Goal: Task Accomplishment & Management: Manage account settings

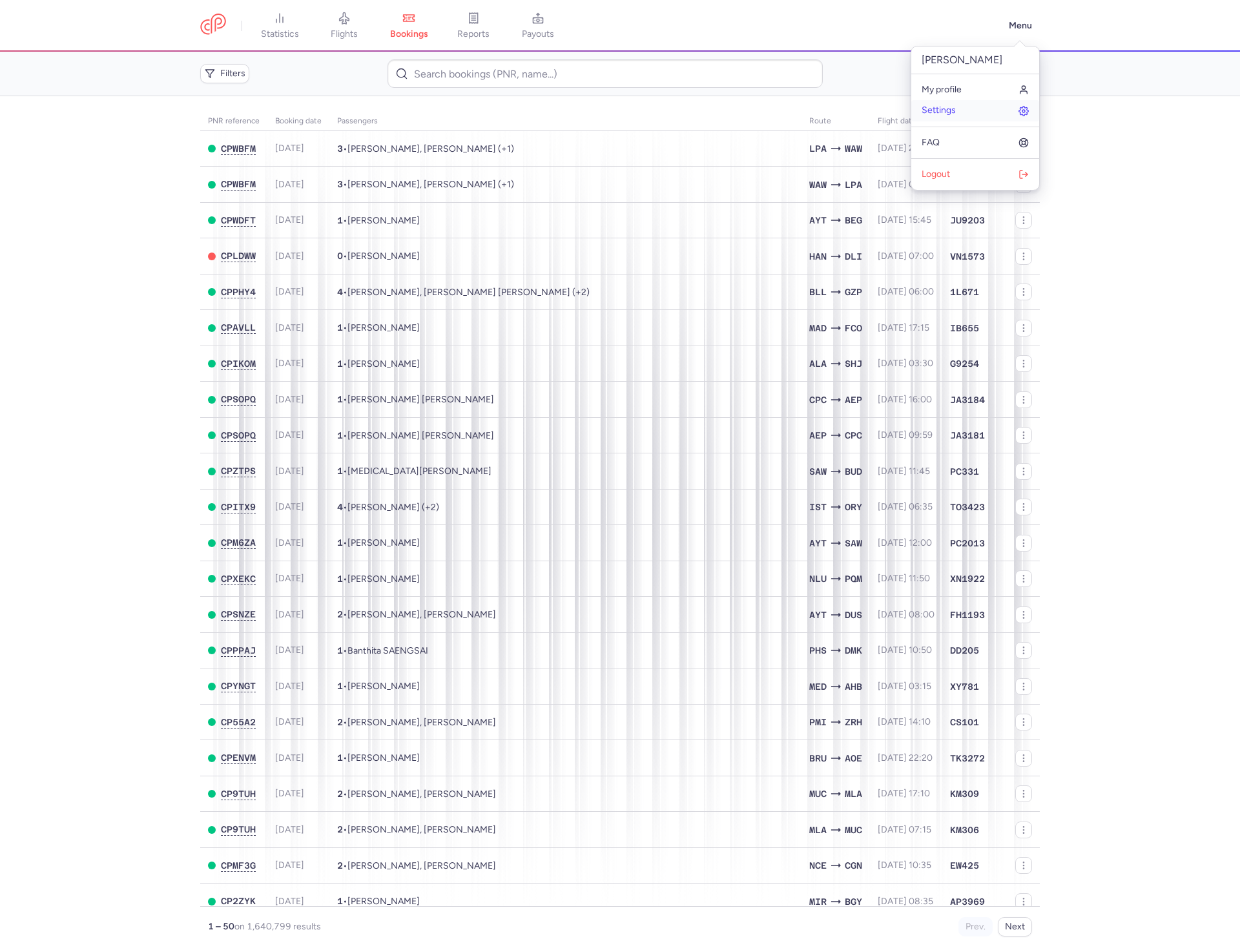
click at [966, 108] on link "Settings" at bounding box center [975, 110] width 128 height 21
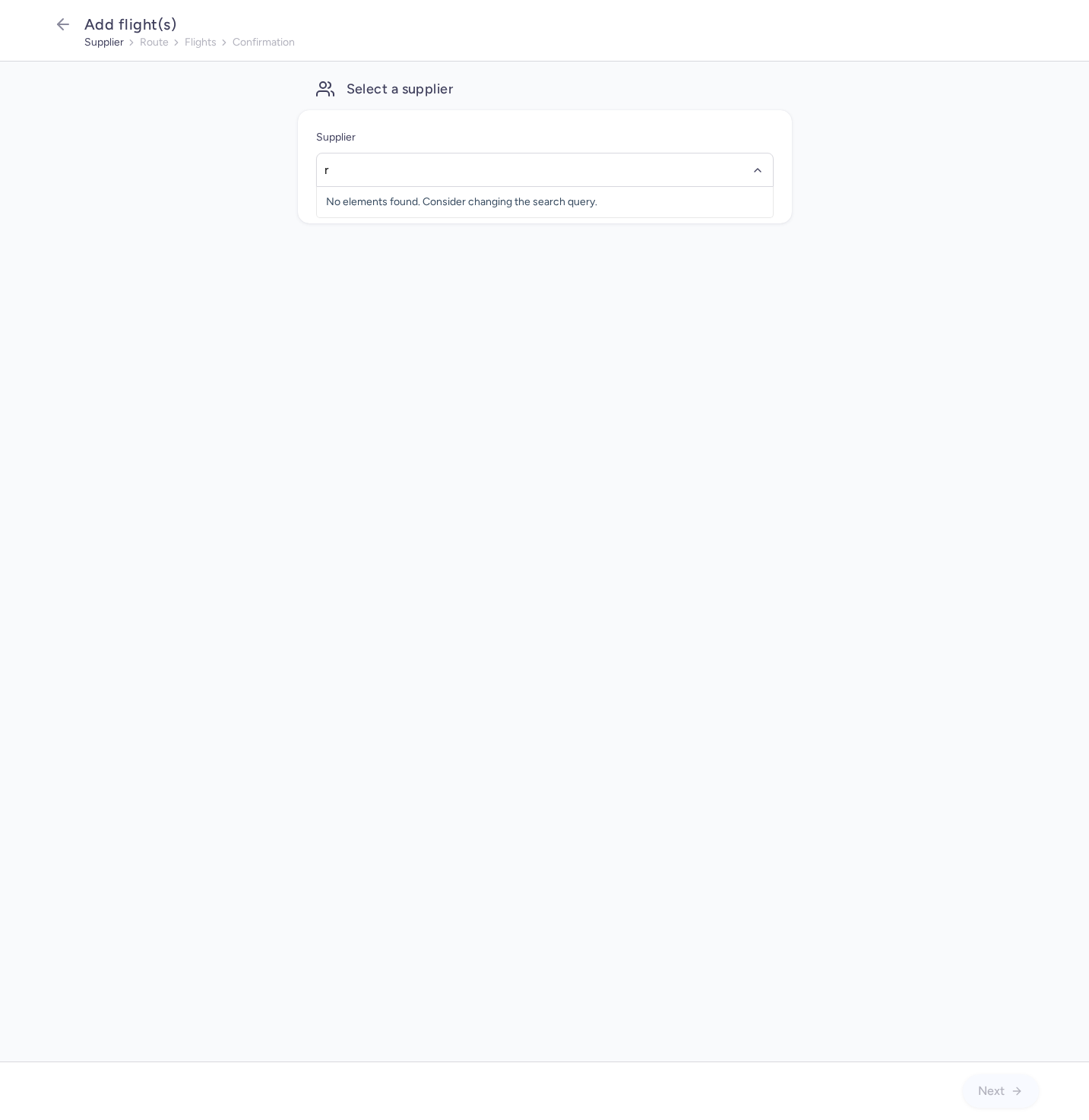
type input "rr"
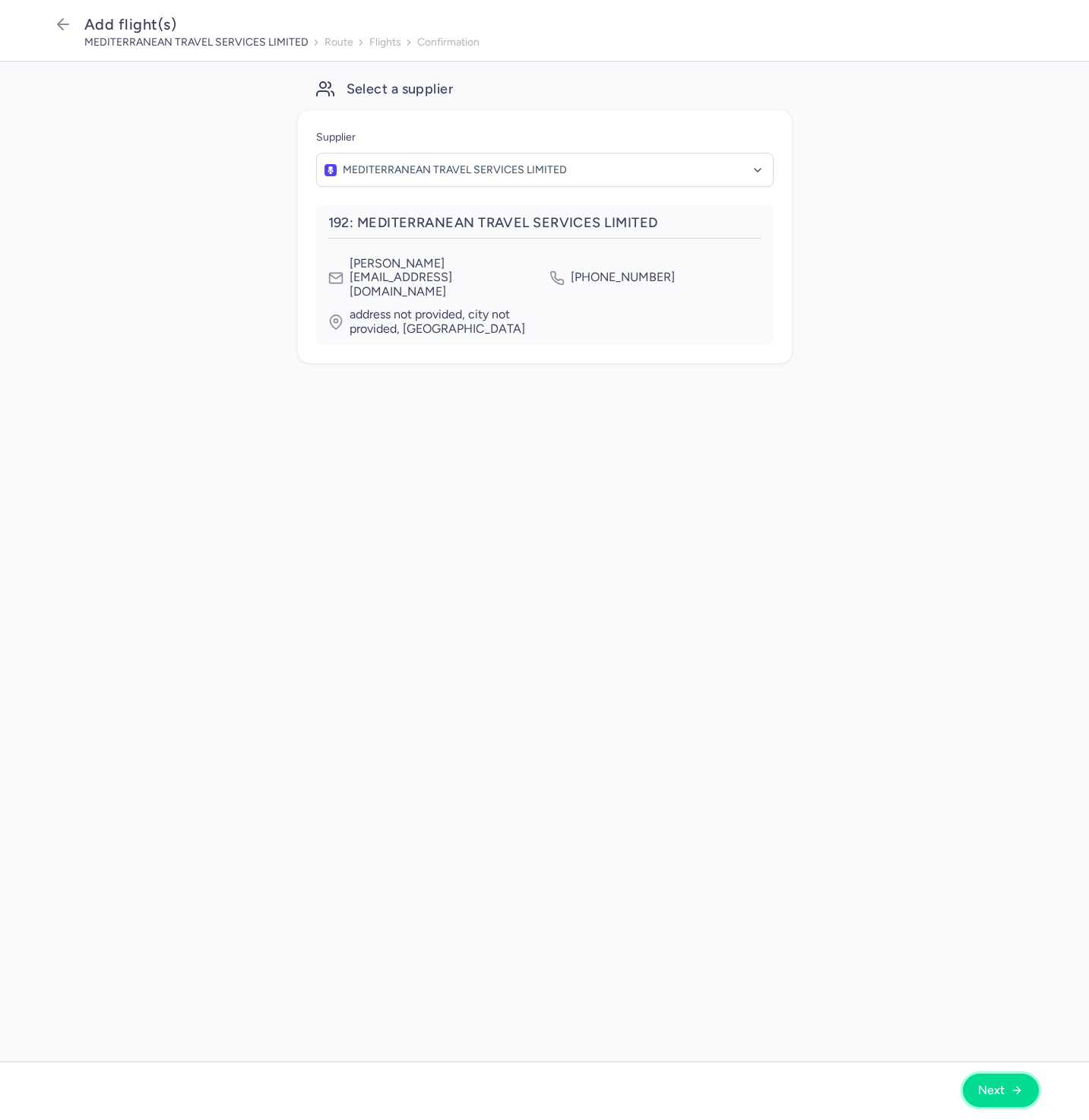
click at [1021, 1098] on button "Next" at bounding box center [1001, 1090] width 76 height 34
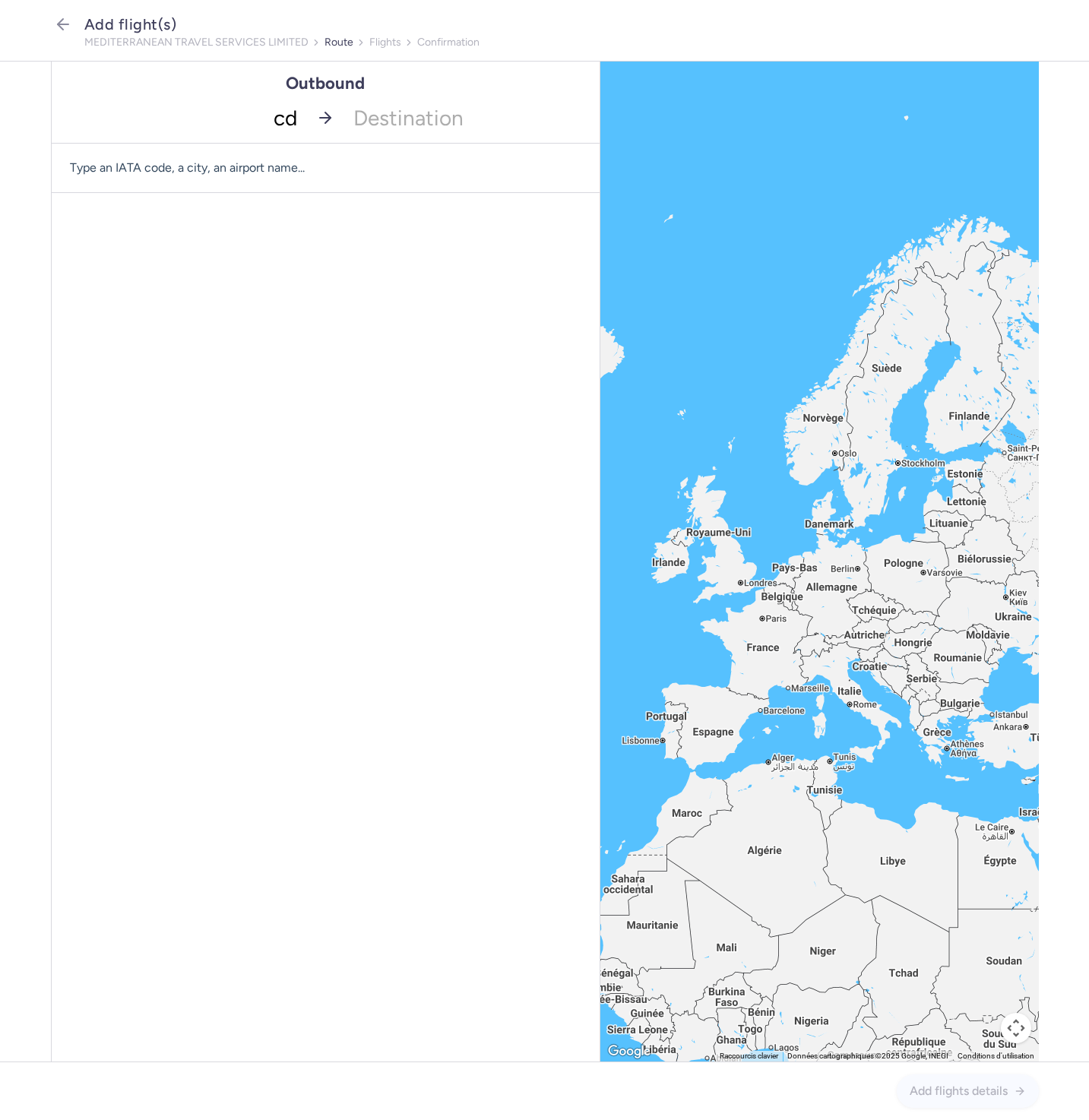
type input "cdg"
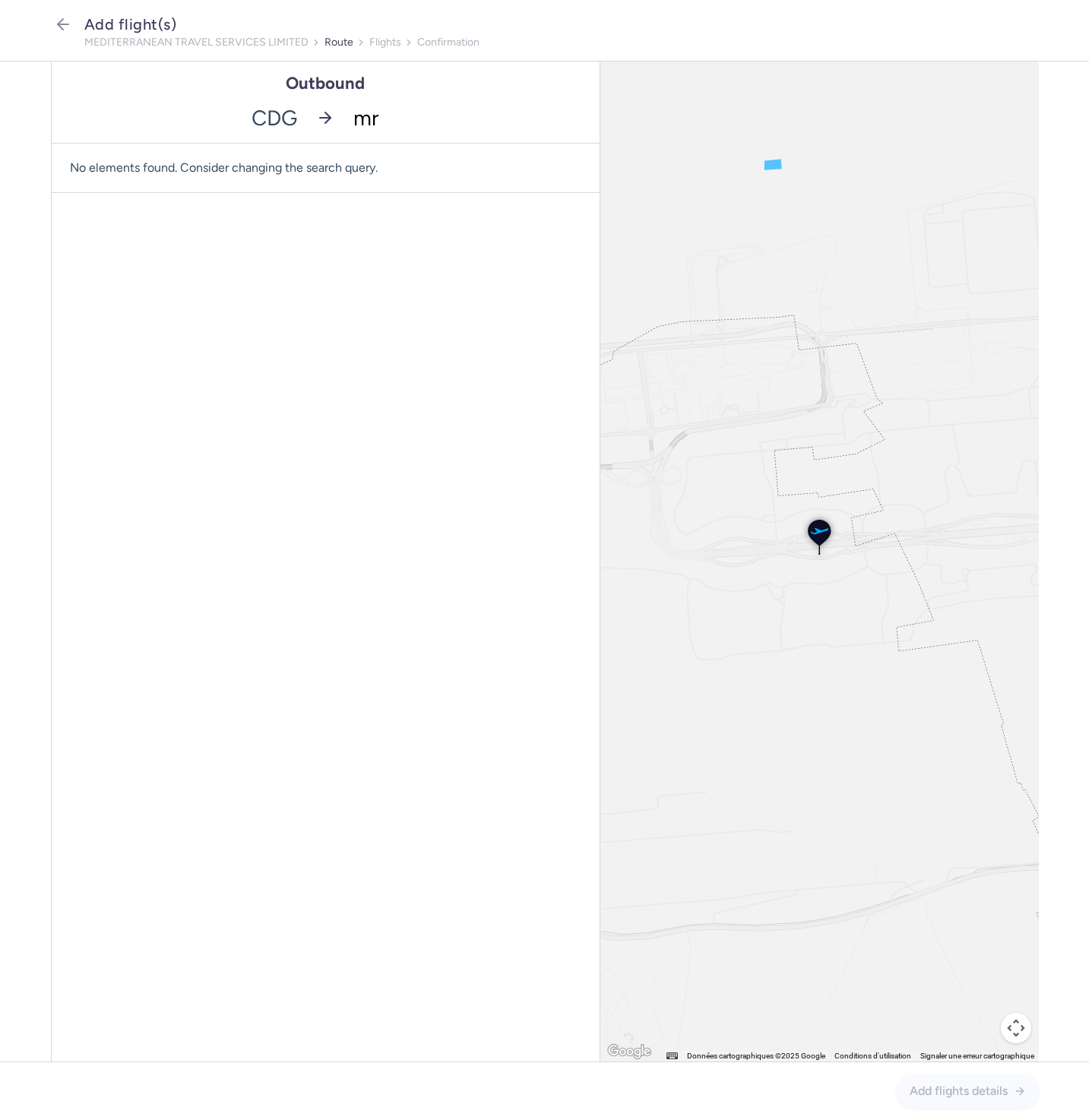
type input "mrs"
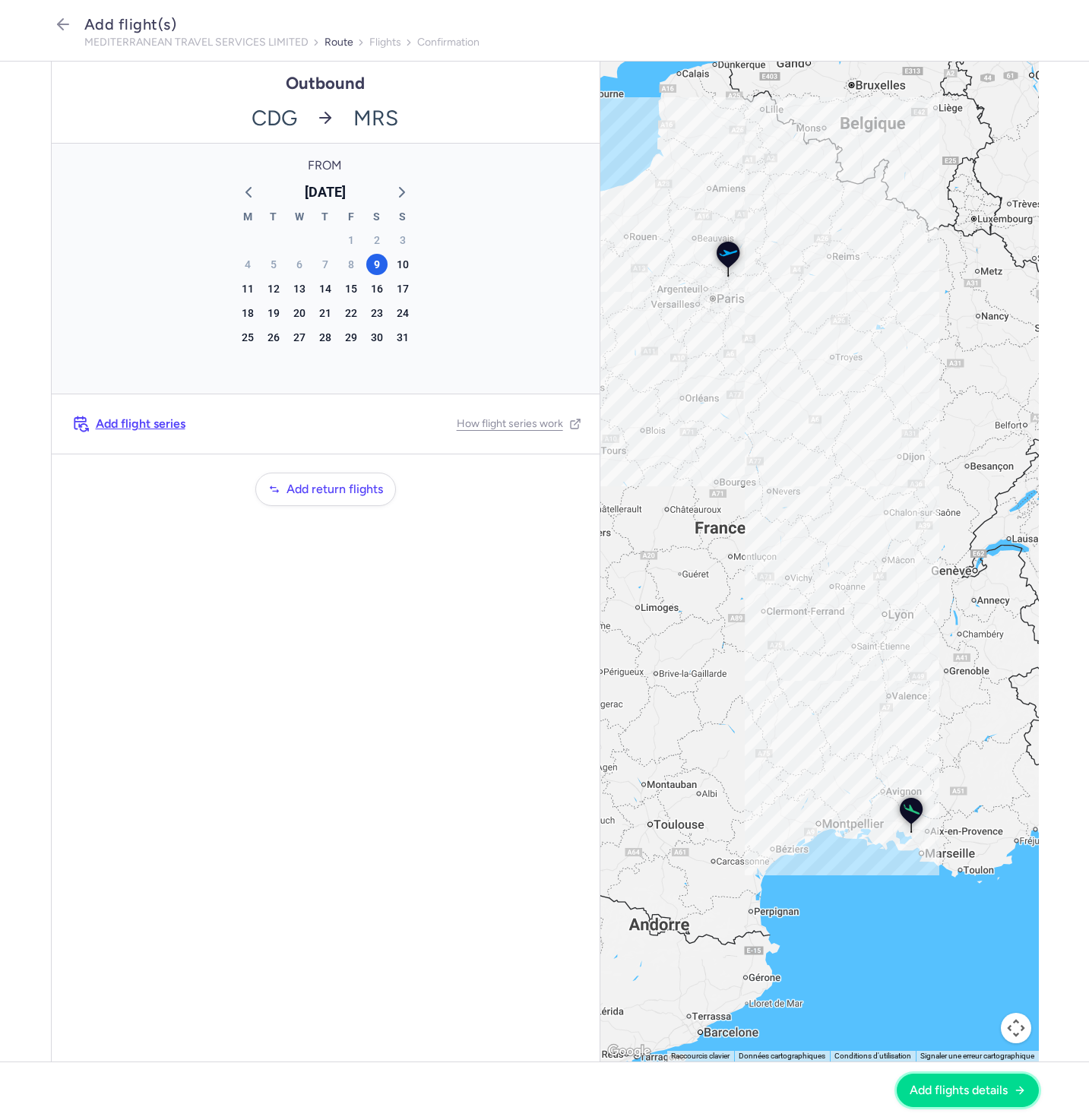
click at [967, 1096] on span "Add flights details" at bounding box center [958, 1090] width 98 height 14
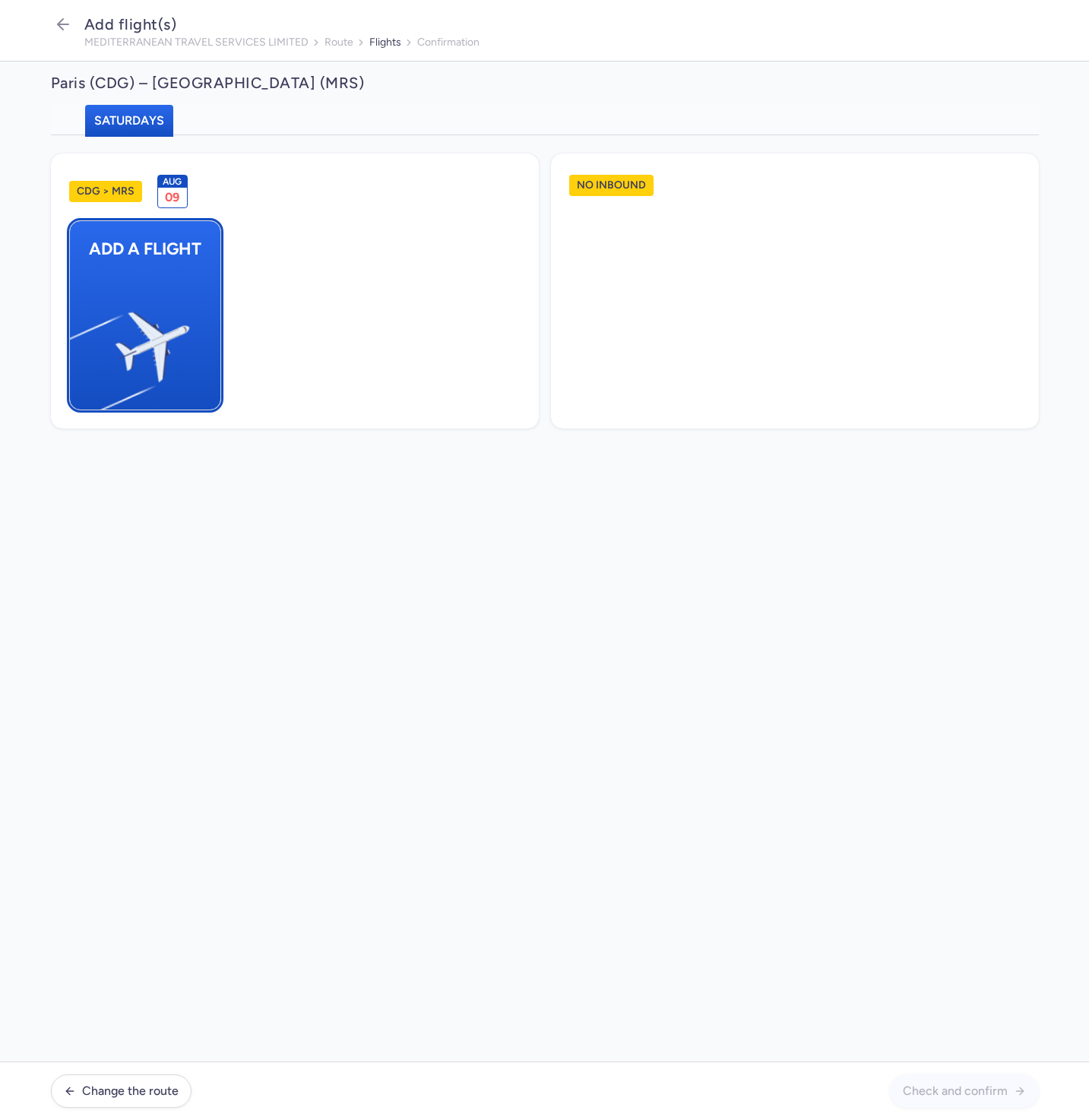
click at [152, 252] on img "button" at bounding box center [76, 341] width 257 height 236
select select "23"
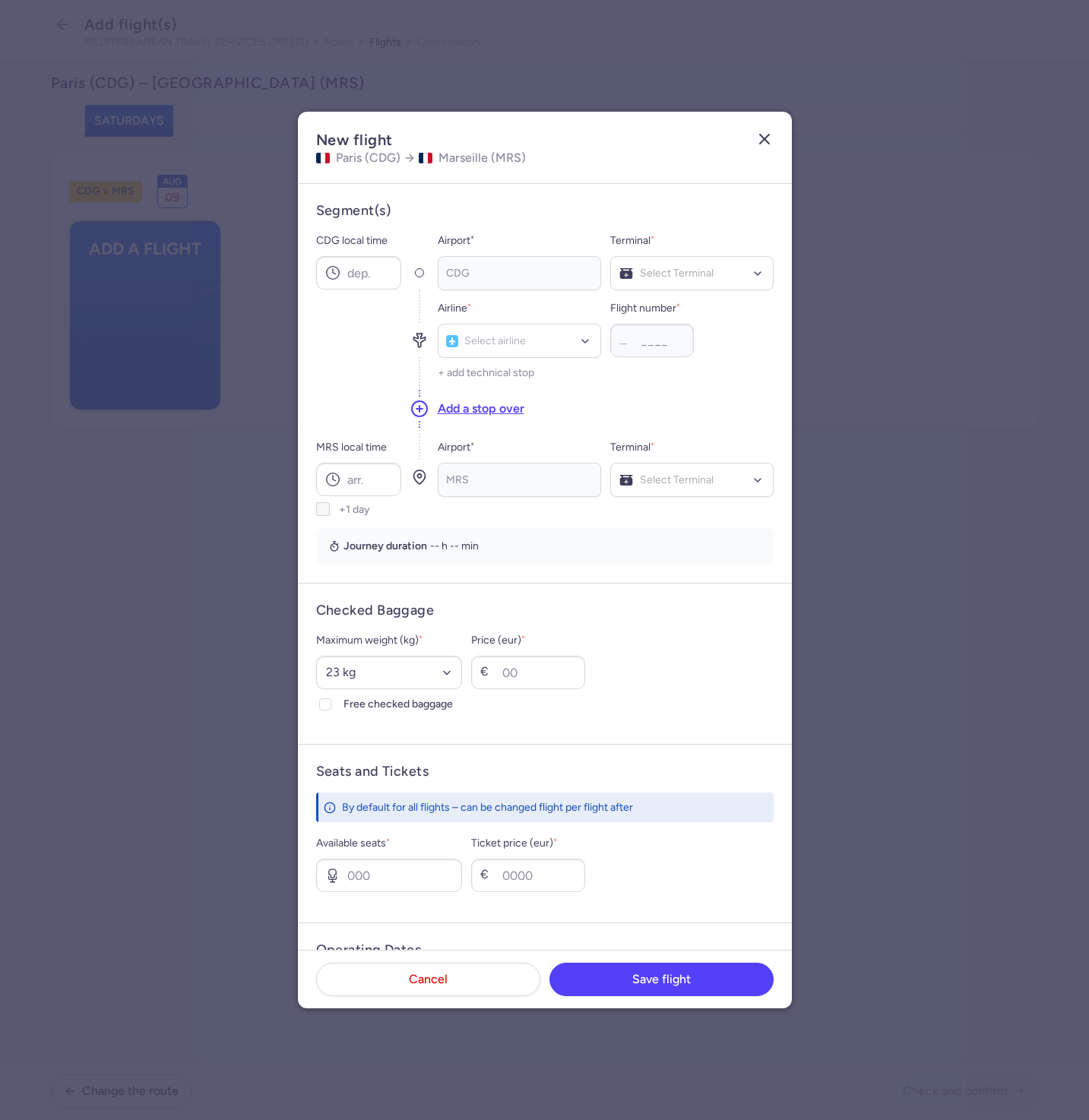
click at [763, 136] on icon "button" at bounding box center [764, 139] width 18 height 18
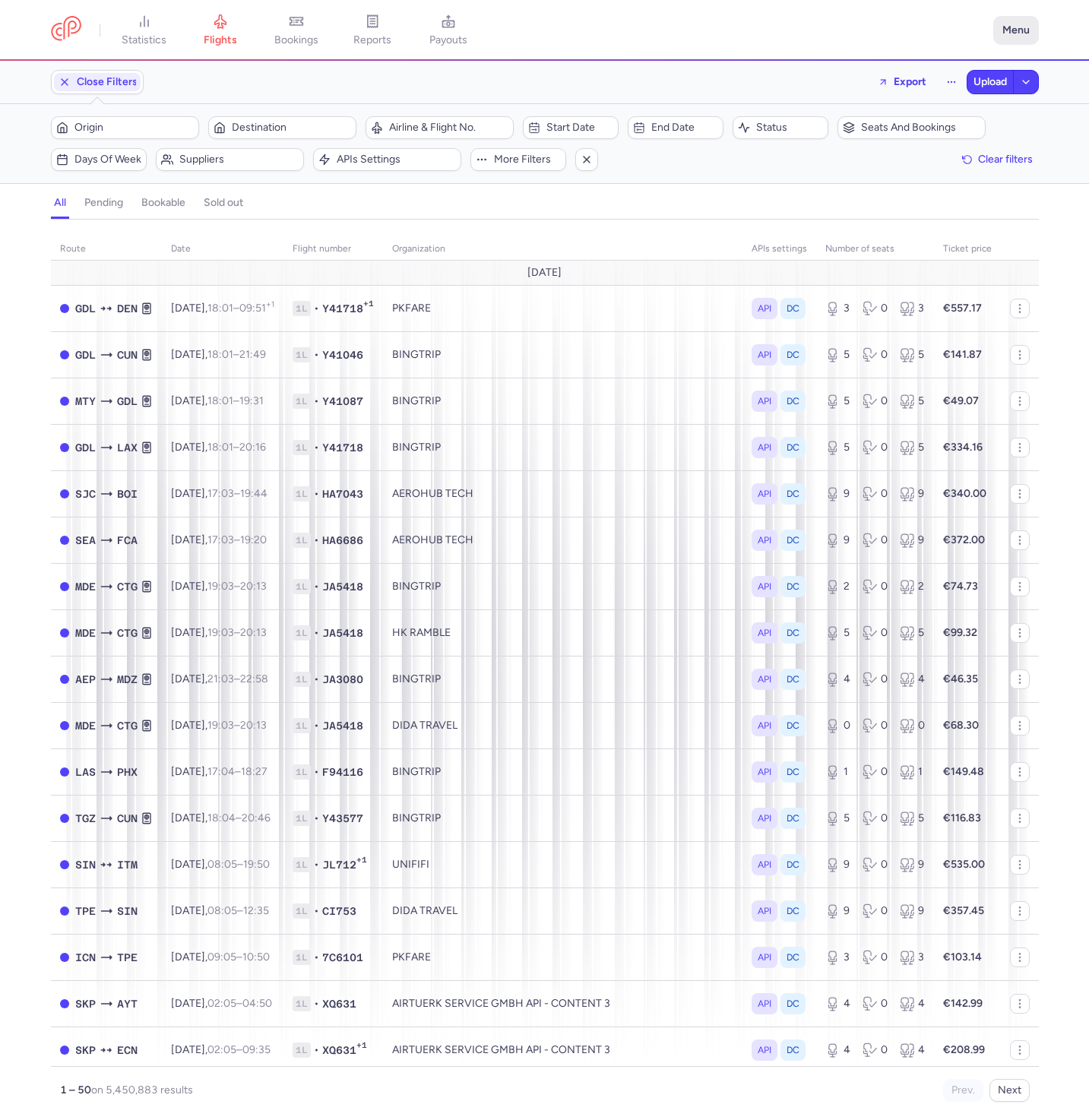
click at [1009, 35] on button "Menu" at bounding box center [1016, 31] width 45 height 29
click at [953, 139] on link "Settings" at bounding box center [963, 130] width 151 height 24
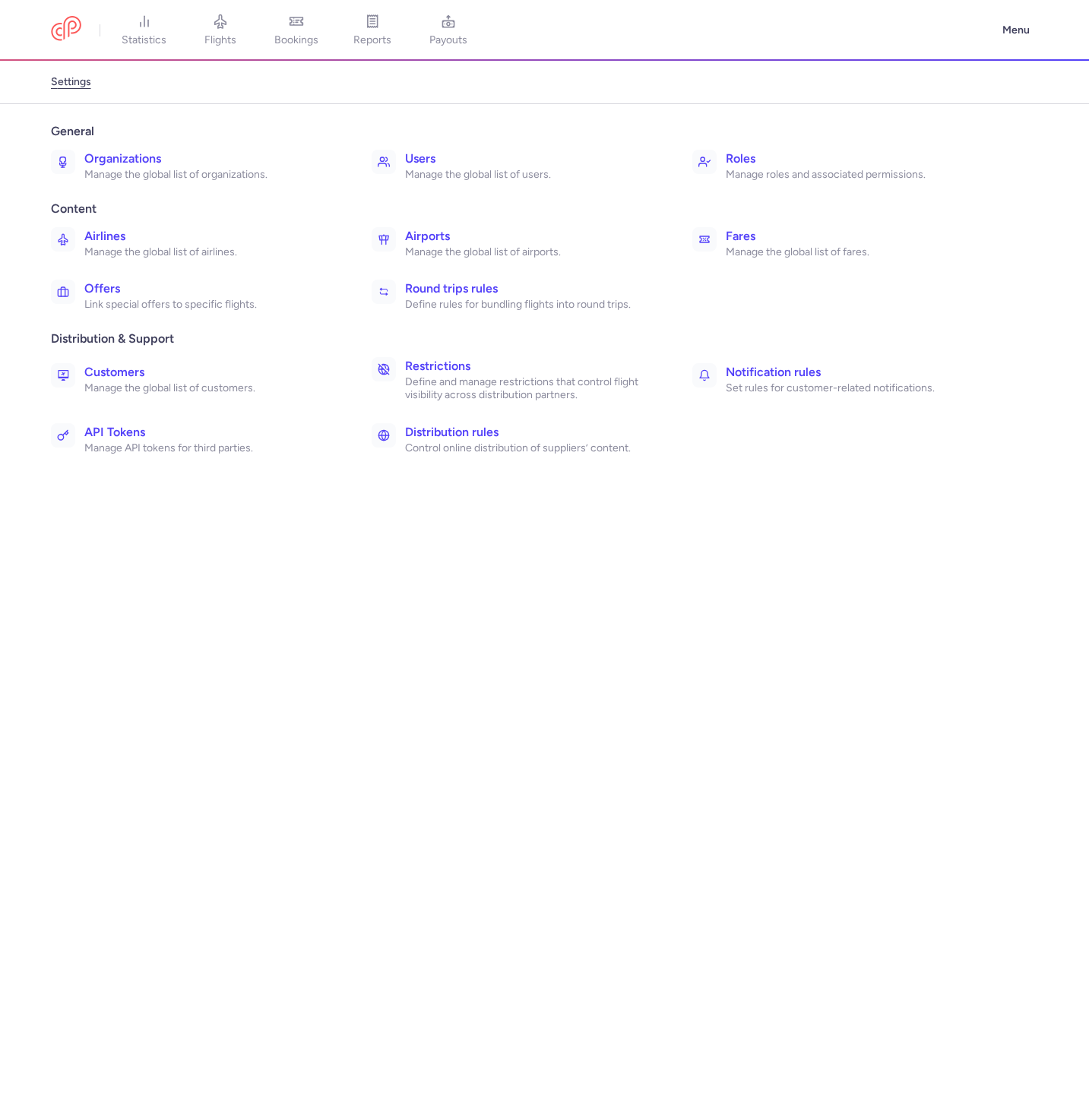
click at [761, 155] on h3 "Roles" at bounding box center [852, 159] width 254 height 18
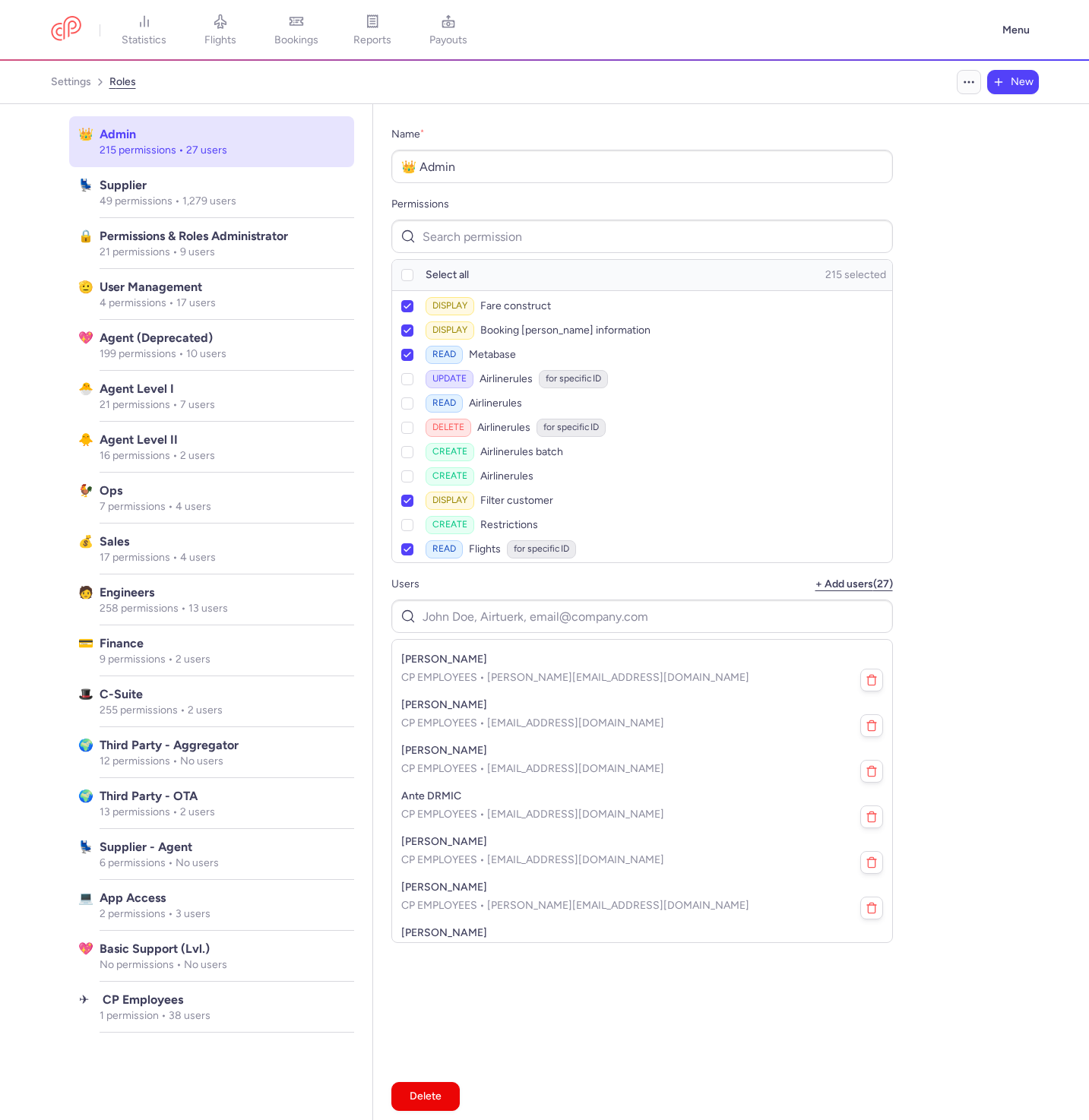
click at [972, 83] on circle "Breadcrumb" at bounding box center [973, 83] width 2 height 2
click at [947, 110] on button "Manage permissions" at bounding box center [892, 119] width 175 height 27
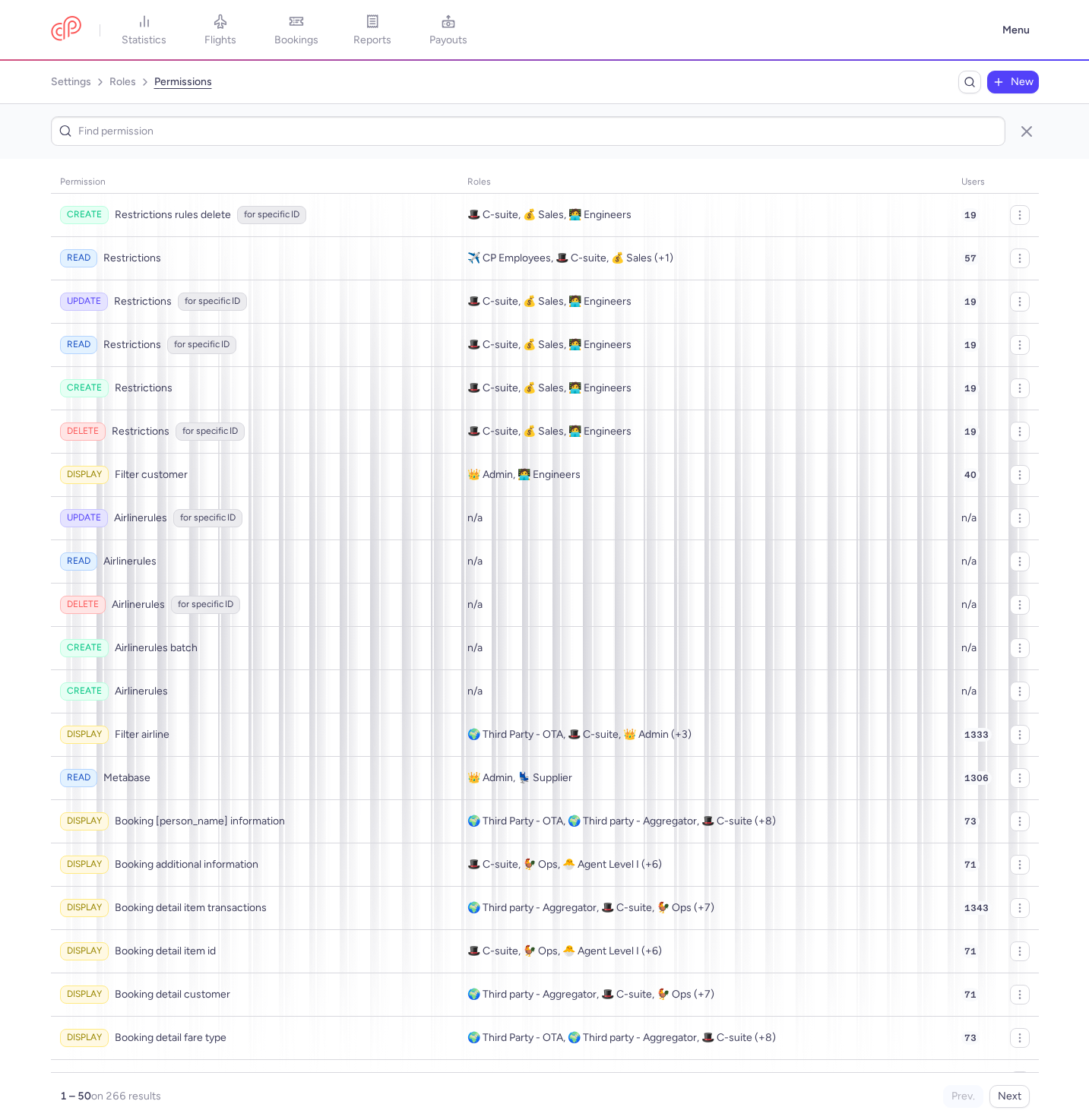
click at [1003, 93] on button "New" at bounding box center [1013, 82] width 52 height 23
select select "GET"
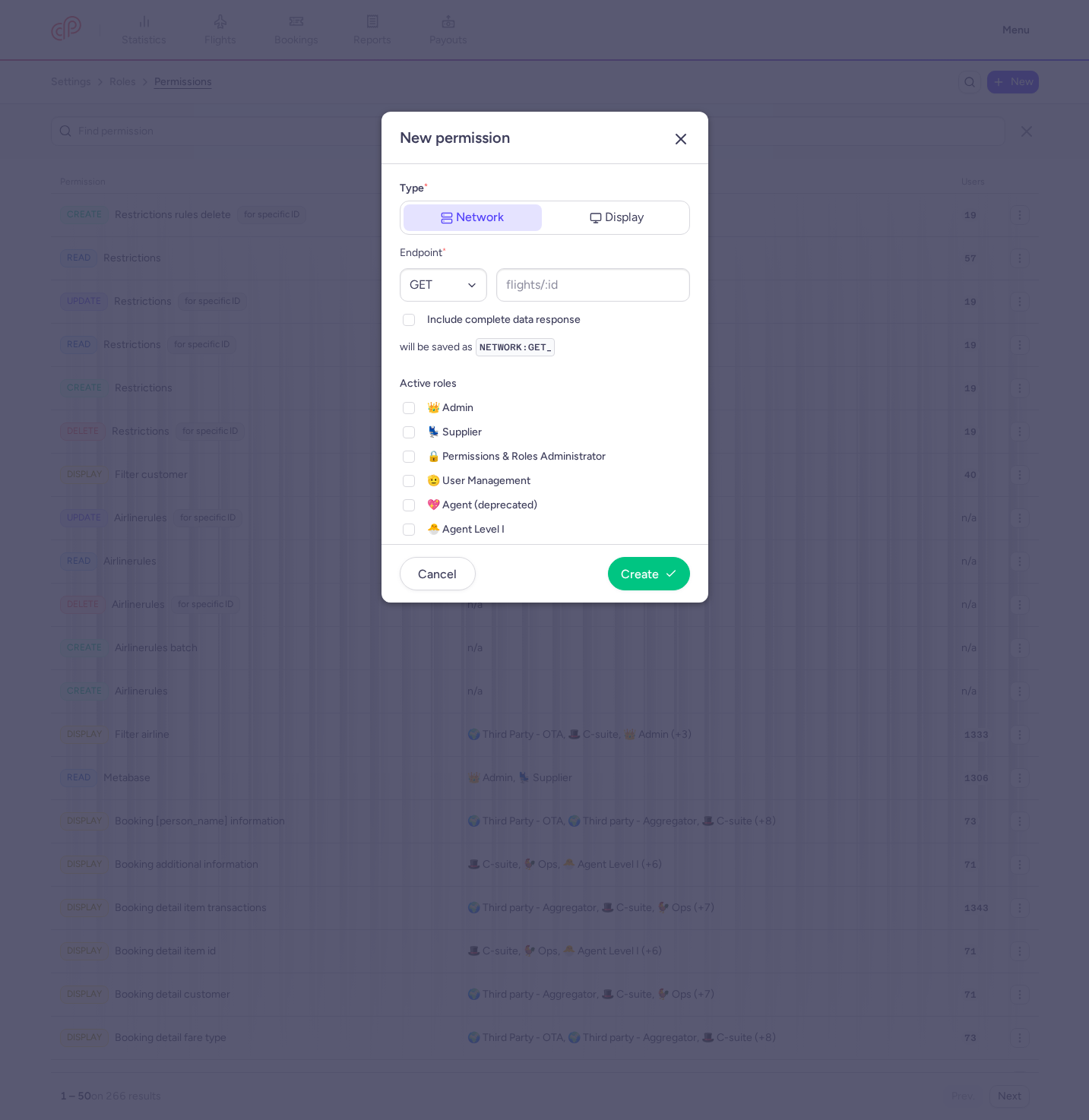
click at [675, 148] on icon "button" at bounding box center [681, 139] width 18 height 18
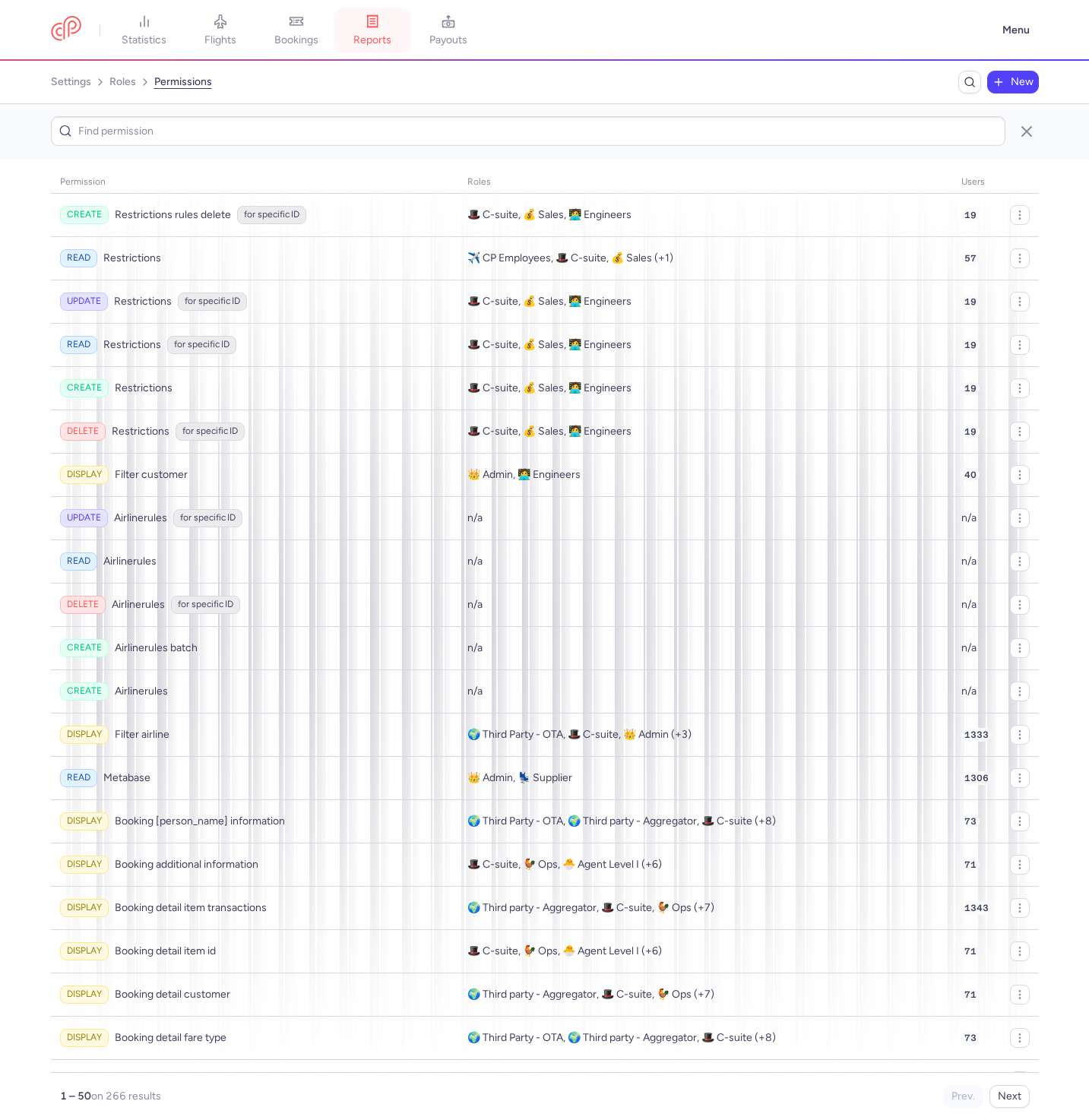
click at [379, 23] on icon at bounding box center [372, 21] width 15 height 15
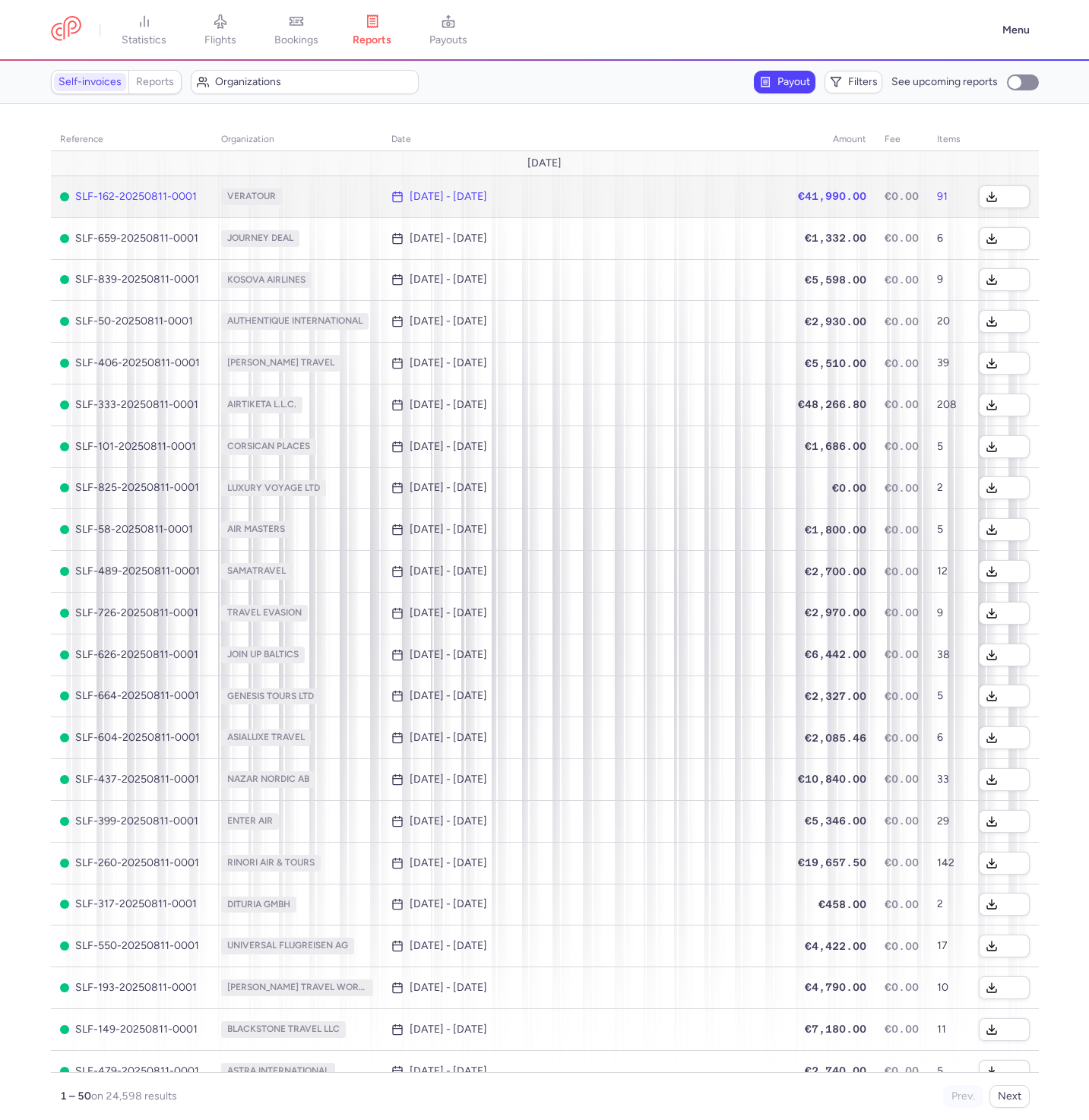
click at [331, 180] on td "VERATOUR" at bounding box center [297, 197] width 170 height 42
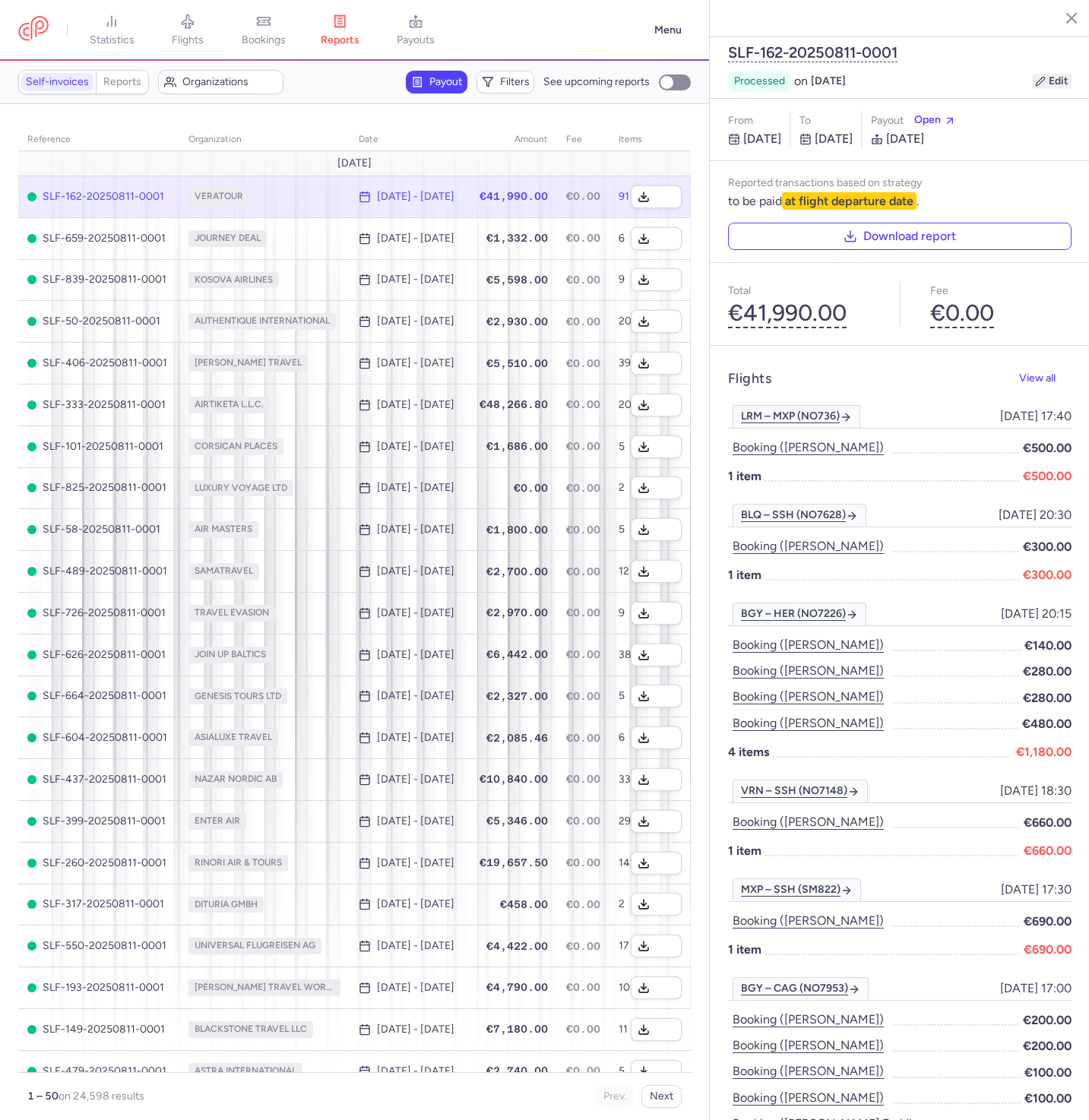
click at [1035, 76] on icon "button" at bounding box center [1040, 82] width 11 height 11
click at [1032, 73] on button "Cancel" at bounding box center [1052, 80] width 40 height 15
click at [1035, 76] on icon "button" at bounding box center [1040, 82] width 11 height 11
click at [1032, 73] on button "Cancel" at bounding box center [1052, 80] width 40 height 15
click at [1035, 76] on icon "button" at bounding box center [1040, 82] width 11 height 11
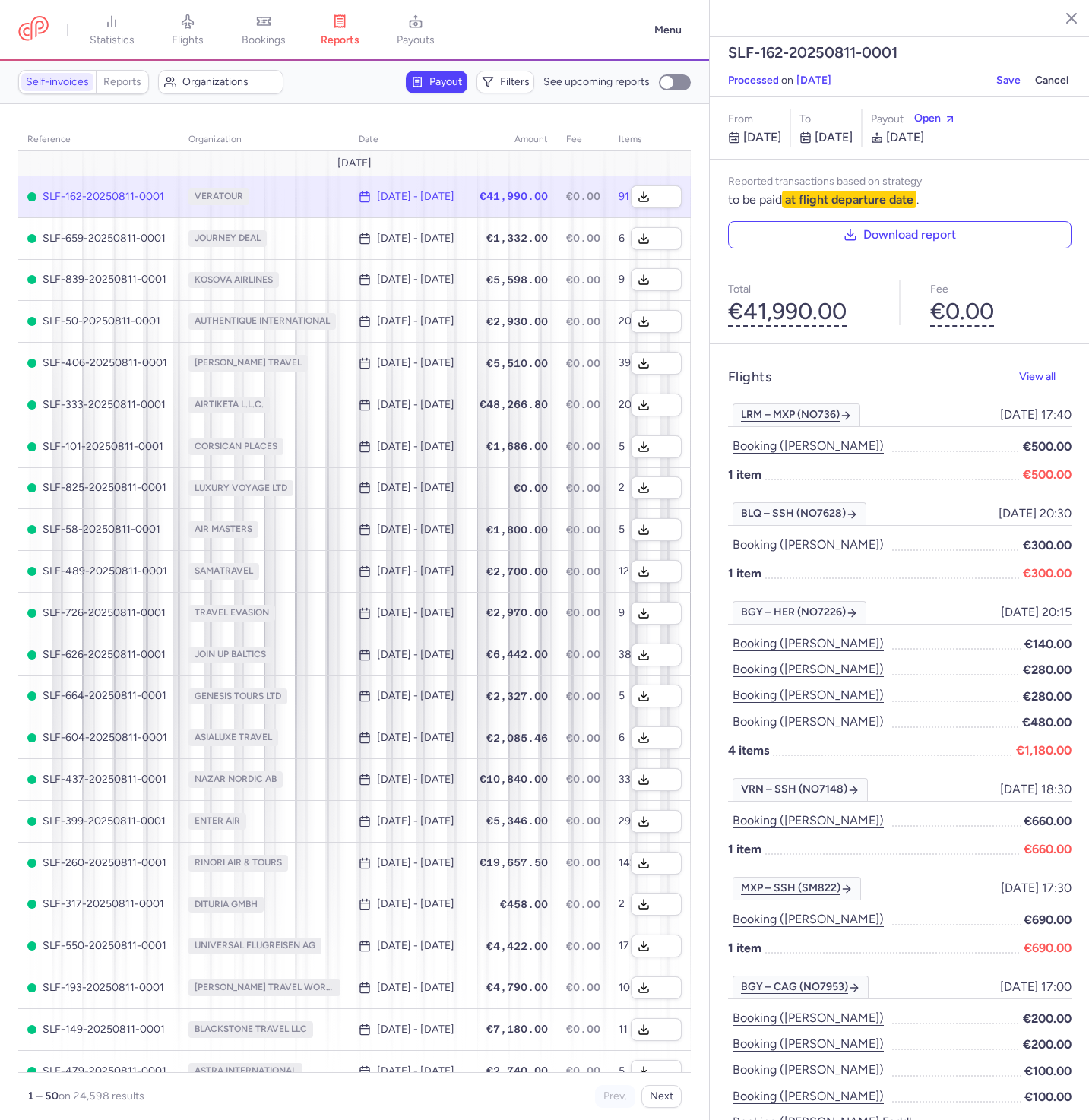
click at [1032, 73] on button "Cancel" at bounding box center [1052, 80] width 40 height 15
click at [1035, 76] on icon "button" at bounding box center [1040, 82] width 11 height 11
click at [1032, 73] on button "Cancel" at bounding box center [1052, 80] width 40 height 15
click at [1035, 76] on icon "button" at bounding box center [1040, 82] width 11 height 11
click at [1032, 73] on button "Cancel" at bounding box center [1052, 80] width 40 height 15
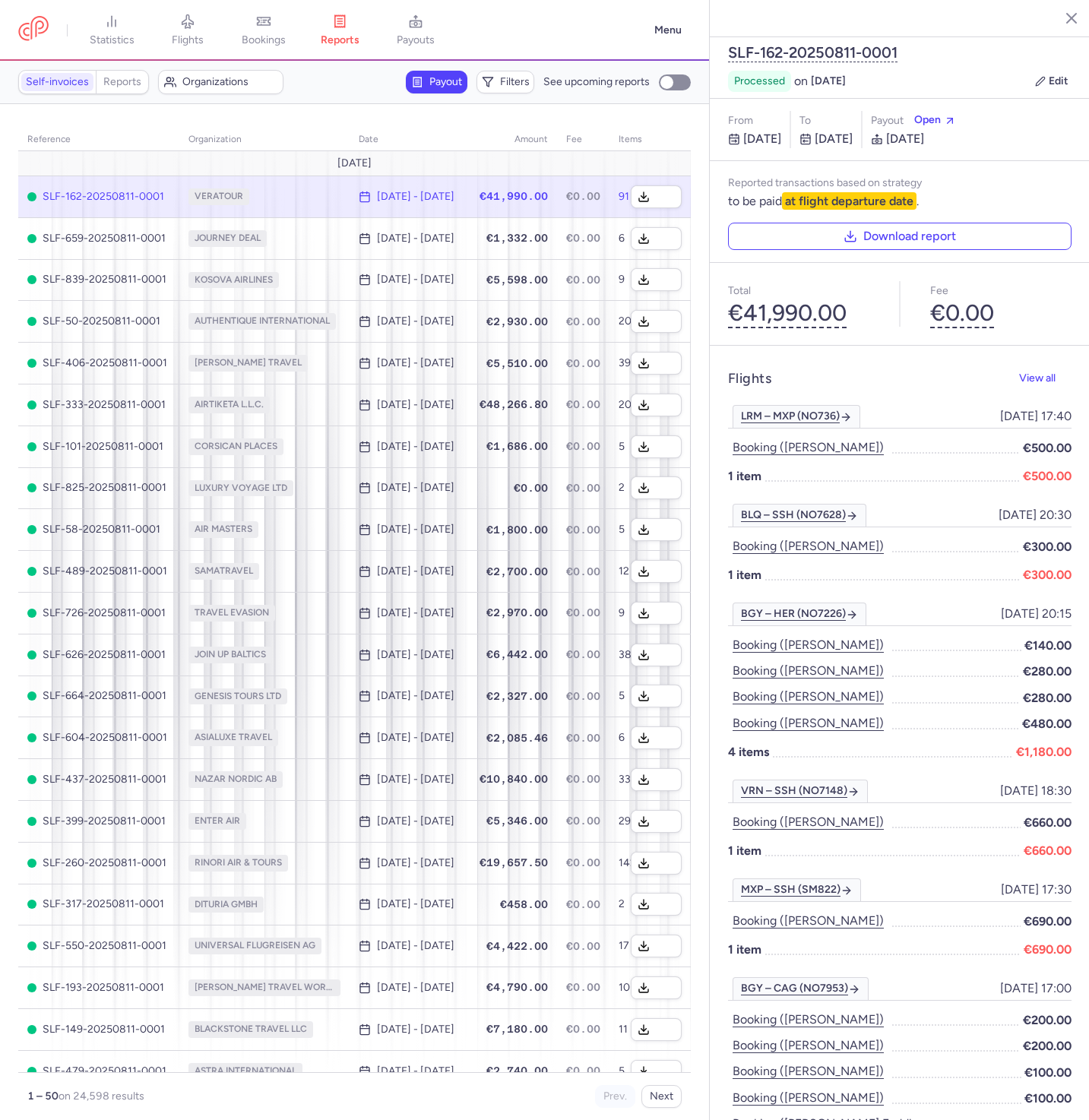
click at [1035, 76] on icon "button" at bounding box center [1040, 82] width 11 height 11
click at [1032, 73] on button "Cancel" at bounding box center [1052, 80] width 40 height 15
click at [1035, 76] on icon "button" at bounding box center [1040, 82] width 11 height 11
click at [1032, 73] on button "Cancel" at bounding box center [1052, 80] width 40 height 15
click at [1035, 76] on icon "button" at bounding box center [1040, 82] width 11 height 11
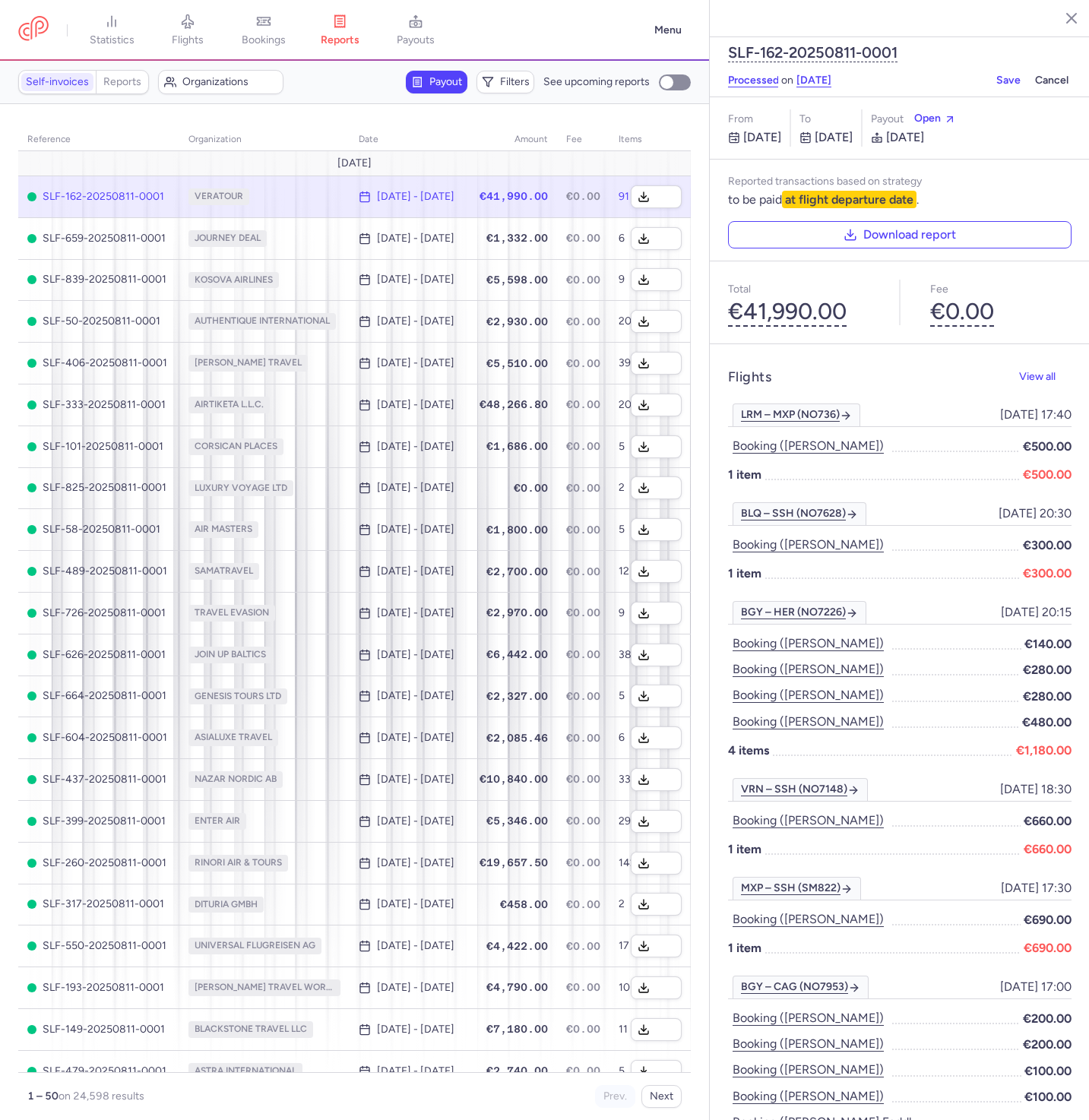
click at [1032, 73] on button "Cancel" at bounding box center [1052, 80] width 40 height 15
click at [1035, 76] on icon "button" at bounding box center [1040, 82] width 11 height 11
click at [1032, 73] on button "Cancel" at bounding box center [1052, 80] width 40 height 15
click at [1035, 76] on icon "button" at bounding box center [1040, 82] width 11 height 11
click at [1032, 73] on button "Cancel" at bounding box center [1052, 80] width 40 height 15
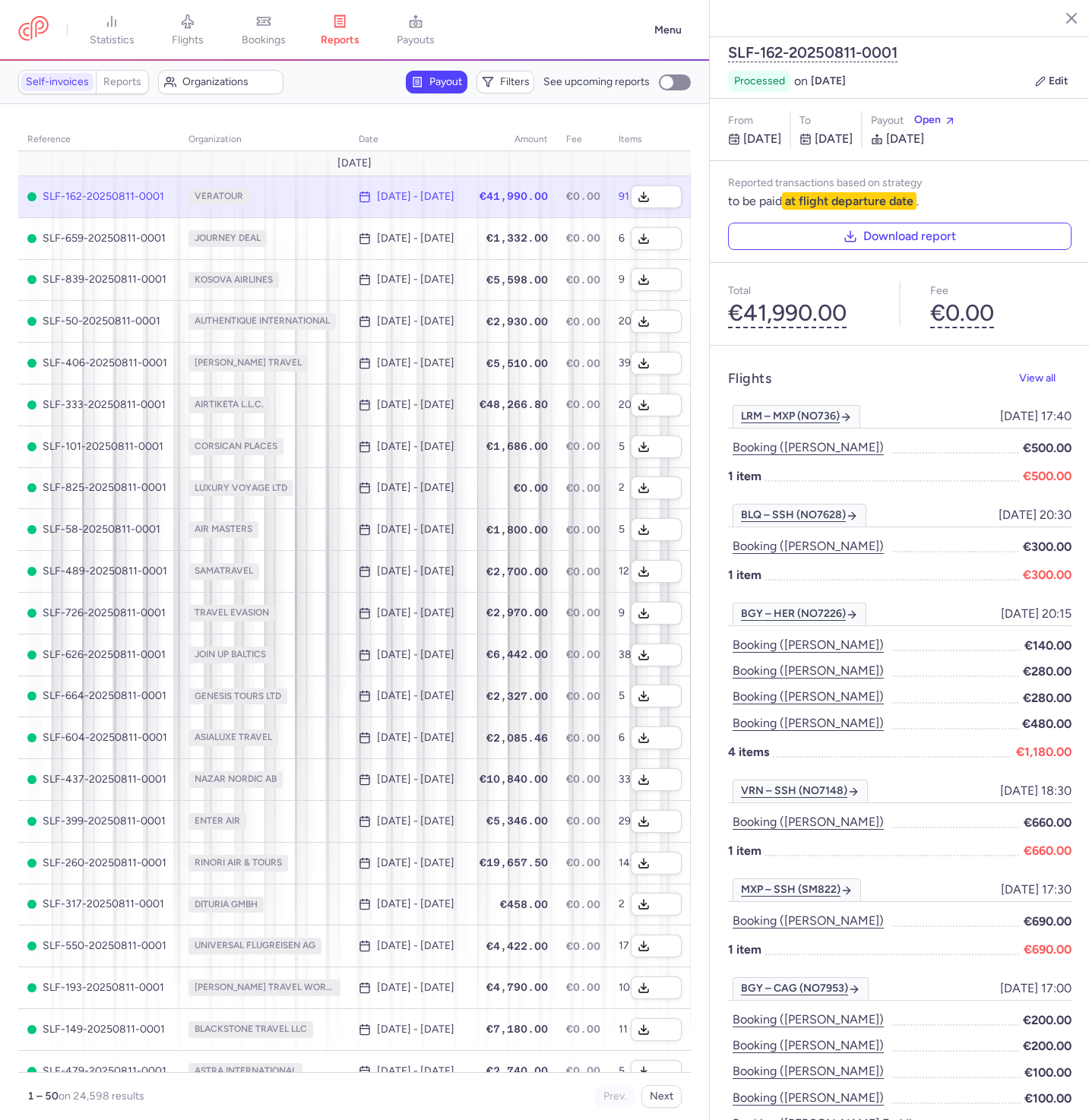
click at [1035, 76] on icon "button" at bounding box center [1040, 82] width 11 height 11
click at [1032, 73] on button "Cancel" at bounding box center [1052, 80] width 40 height 15
click at [1035, 76] on icon "button" at bounding box center [1040, 82] width 11 height 11
click at [1032, 73] on button "Cancel" at bounding box center [1052, 80] width 40 height 15
